Goal: Information Seeking & Learning: Learn about a topic

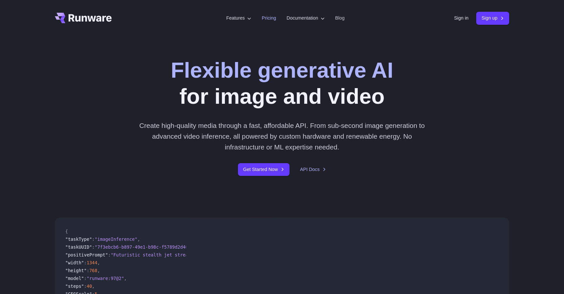
click at [270, 15] on link "Pricing" at bounding box center [269, 18] width 14 height 8
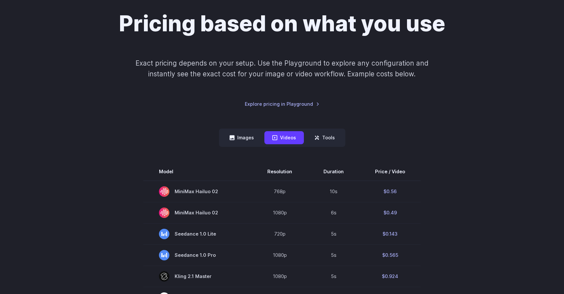
scroll to position [93, 0]
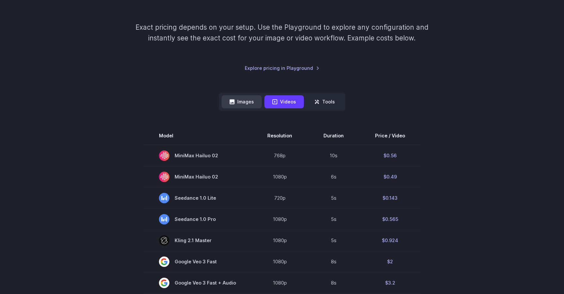
click at [246, 98] on button "Images" at bounding box center [242, 101] width 40 height 13
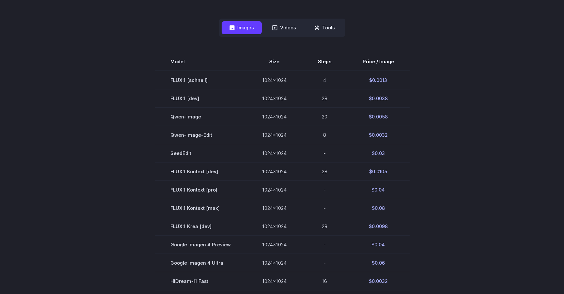
scroll to position [166, 0]
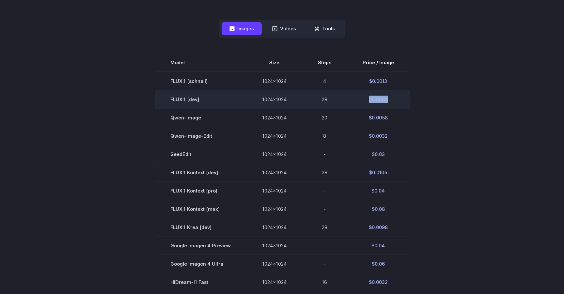
drag, startPoint x: 366, startPoint y: 100, endPoint x: 395, endPoint y: 100, distance: 29.0
click at [395, 100] on td "$0.0038" at bounding box center [378, 99] width 63 height 18
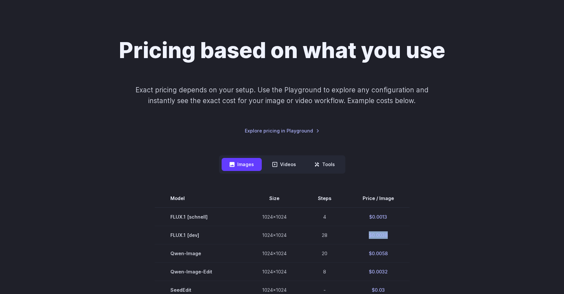
scroll to position [0, 0]
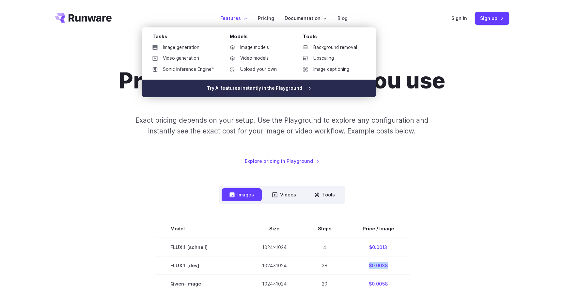
click at [267, 90] on link "Try AI features instantly in the Playground" at bounding box center [259, 89] width 234 height 18
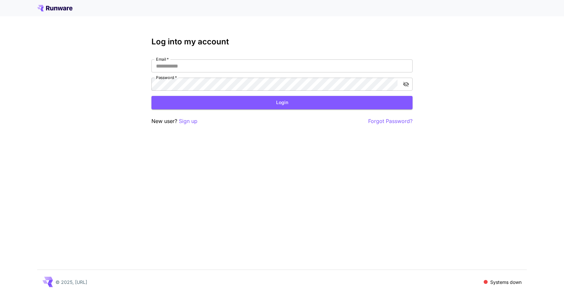
click at [55, 9] on icon at bounding box center [54, 8] width 35 height 7
click at [65, 7] on icon at bounding box center [64, 9] width 3 height 4
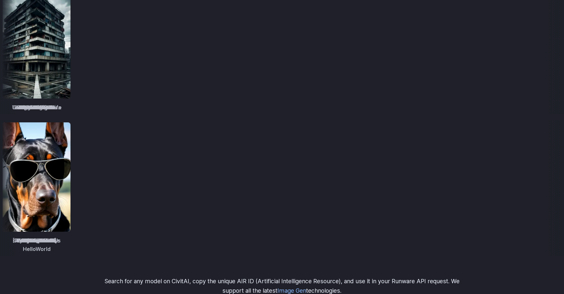
scroll to position [850, 0]
